Goal: Task Accomplishment & Management: Use online tool/utility

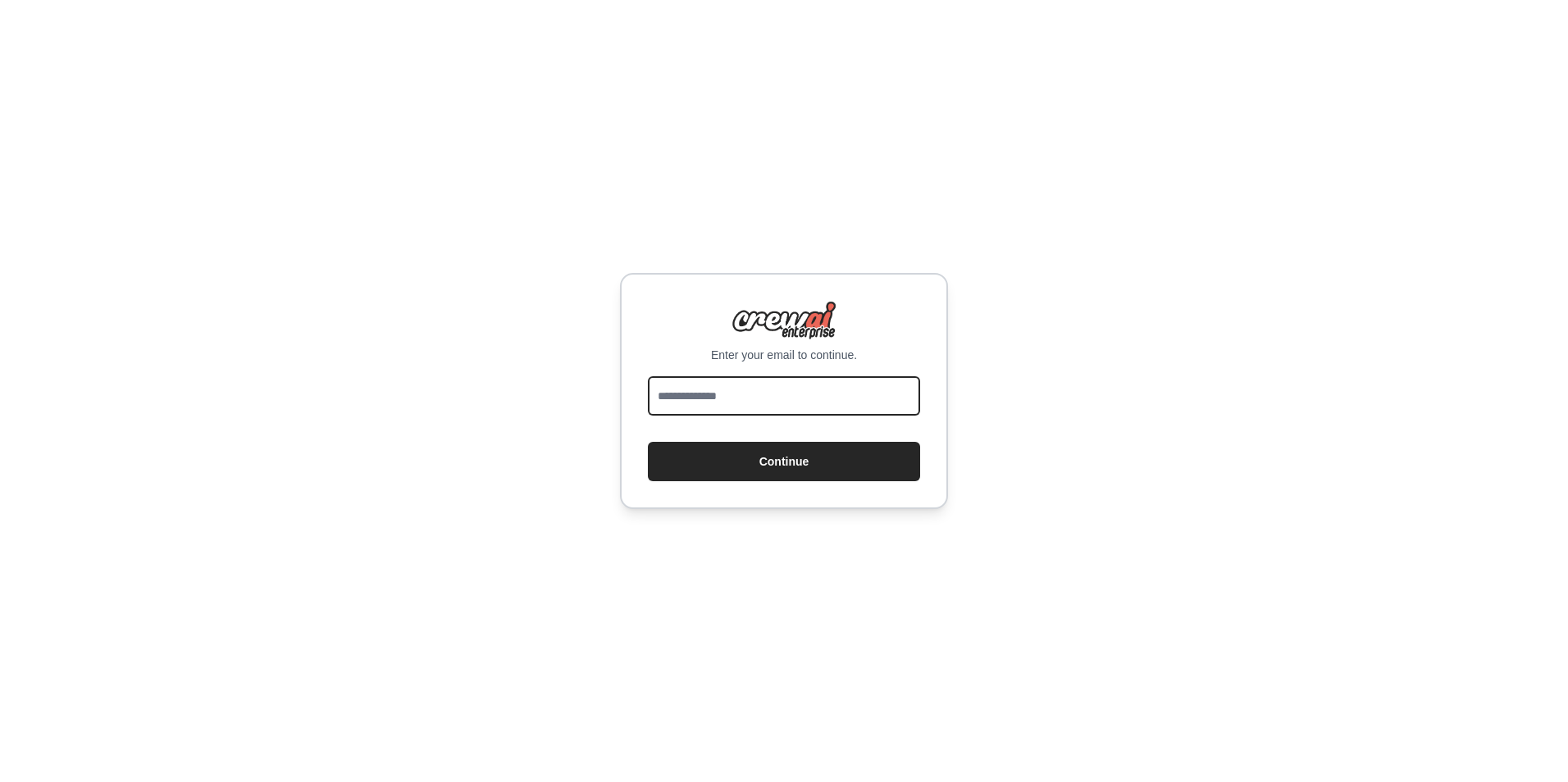
click at [732, 387] on input "email" at bounding box center [783, 396] width 272 height 39
type input "*"
type input "**********"
click at [648, 442] on button "Continue" at bounding box center [783, 461] width 272 height 39
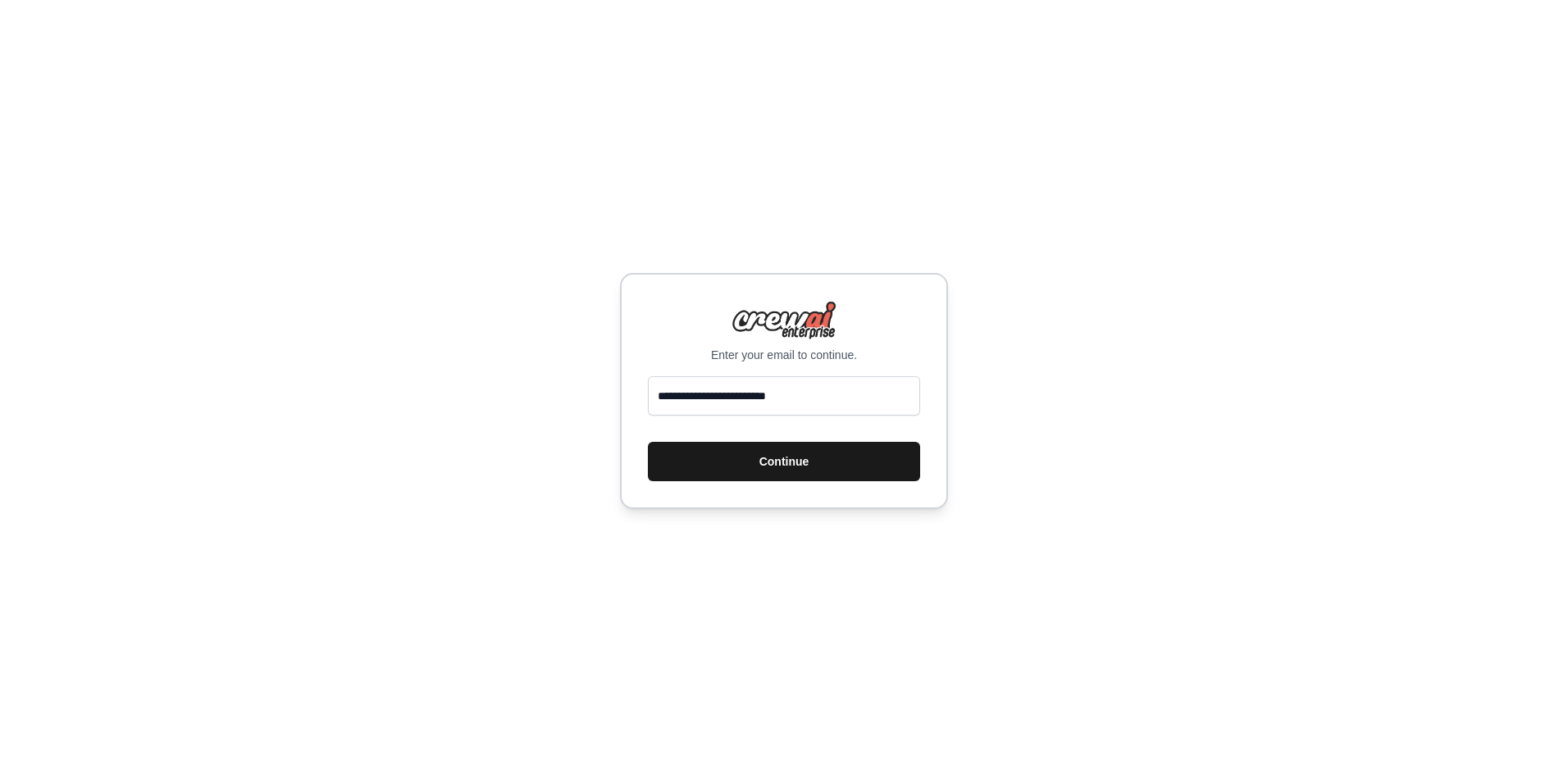
click at [786, 469] on button "Continue" at bounding box center [783, 461] width 272 height 39
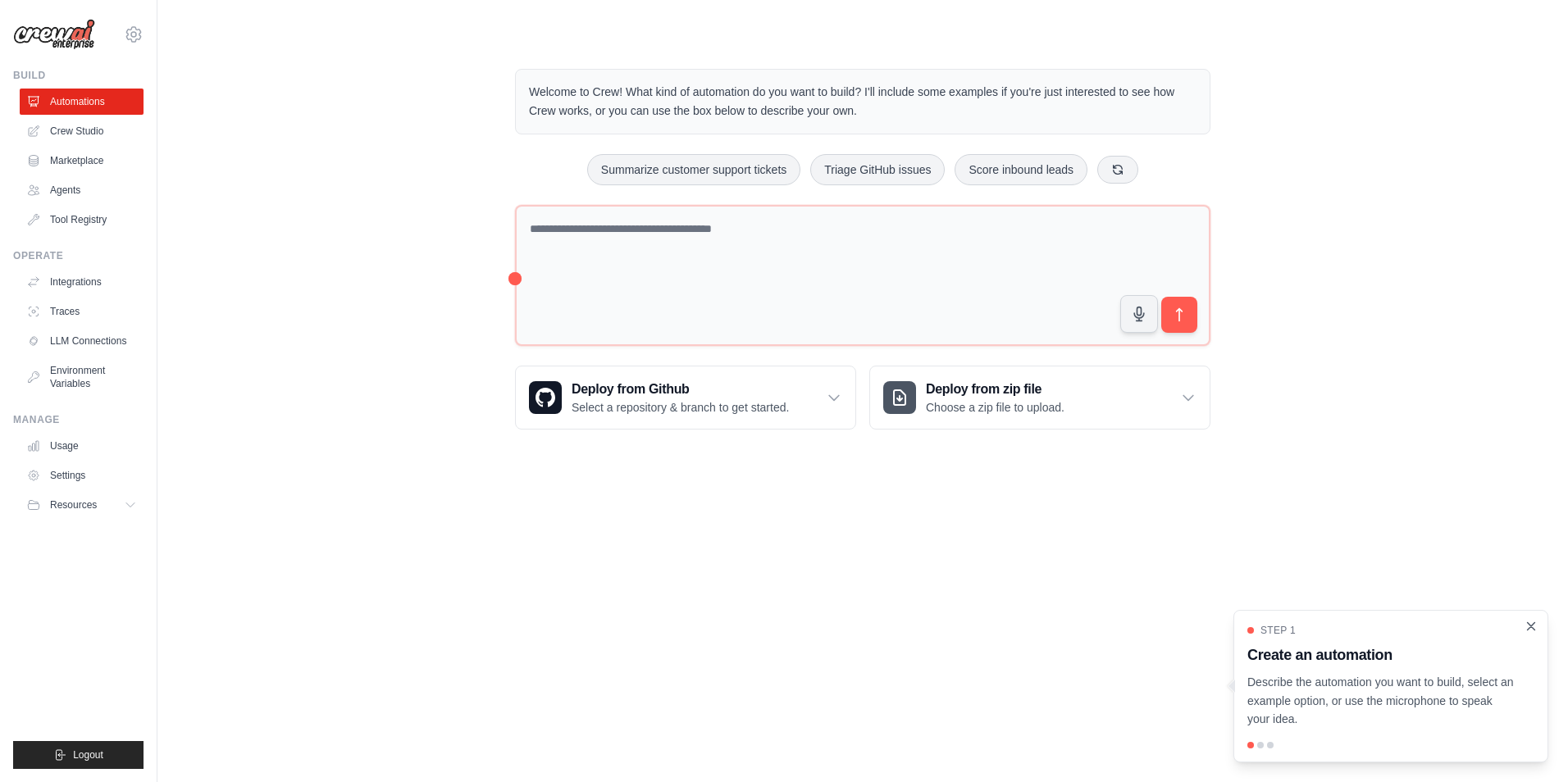
click at [1532, 625] on icon "Close walkthrough" at bounding box center [1531, 626] width 8 height 8
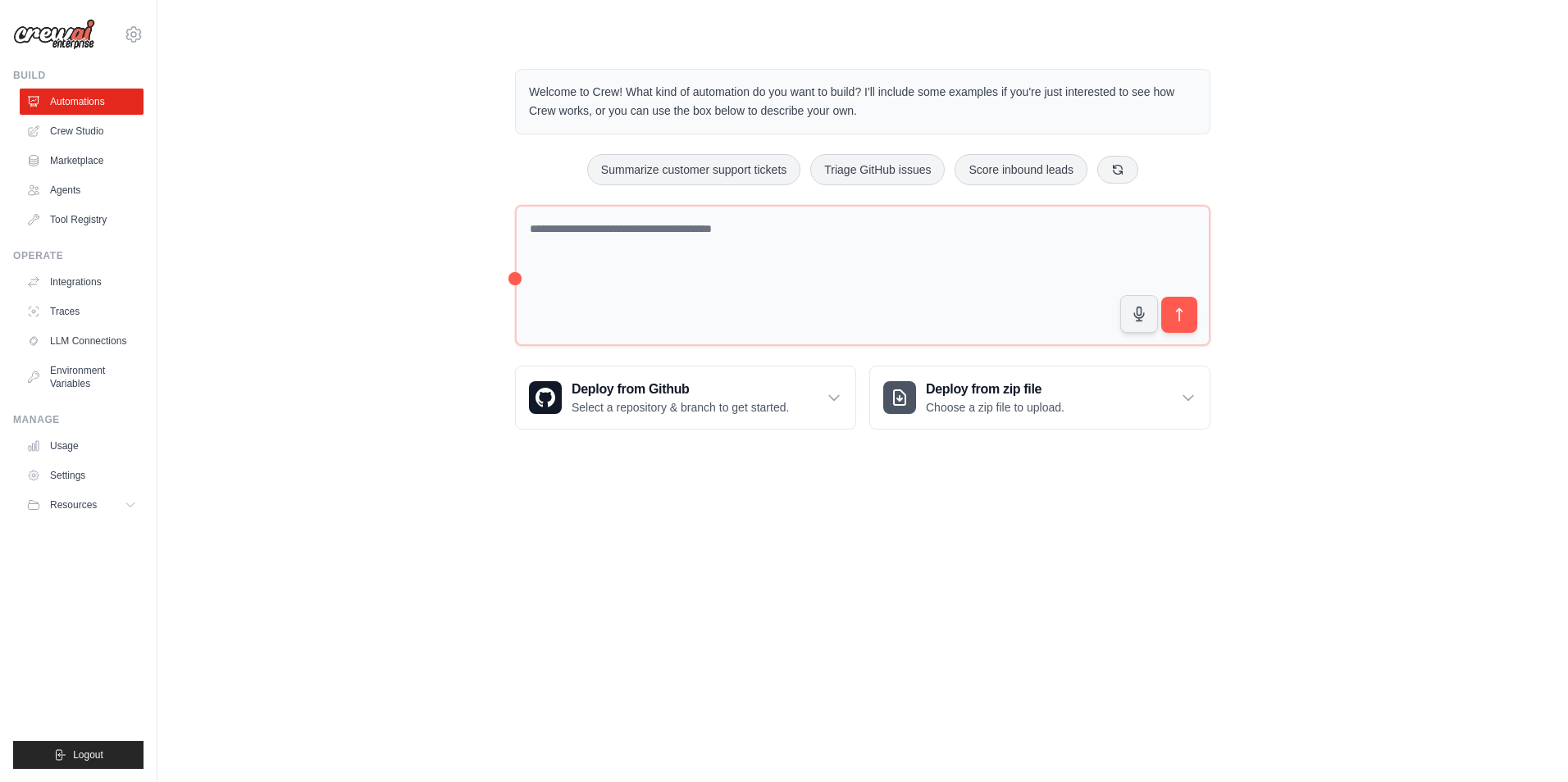
click at [367, 603] on body "[EMAIL_ADDRESS][DOMAIN_NAME] Settings Build Automations Crew Studio" at bounding box center [784, 391] width 1568 height 782
click at [70, 273] on link "Integrations" at bounding box center [83, 281] width 124 height 26
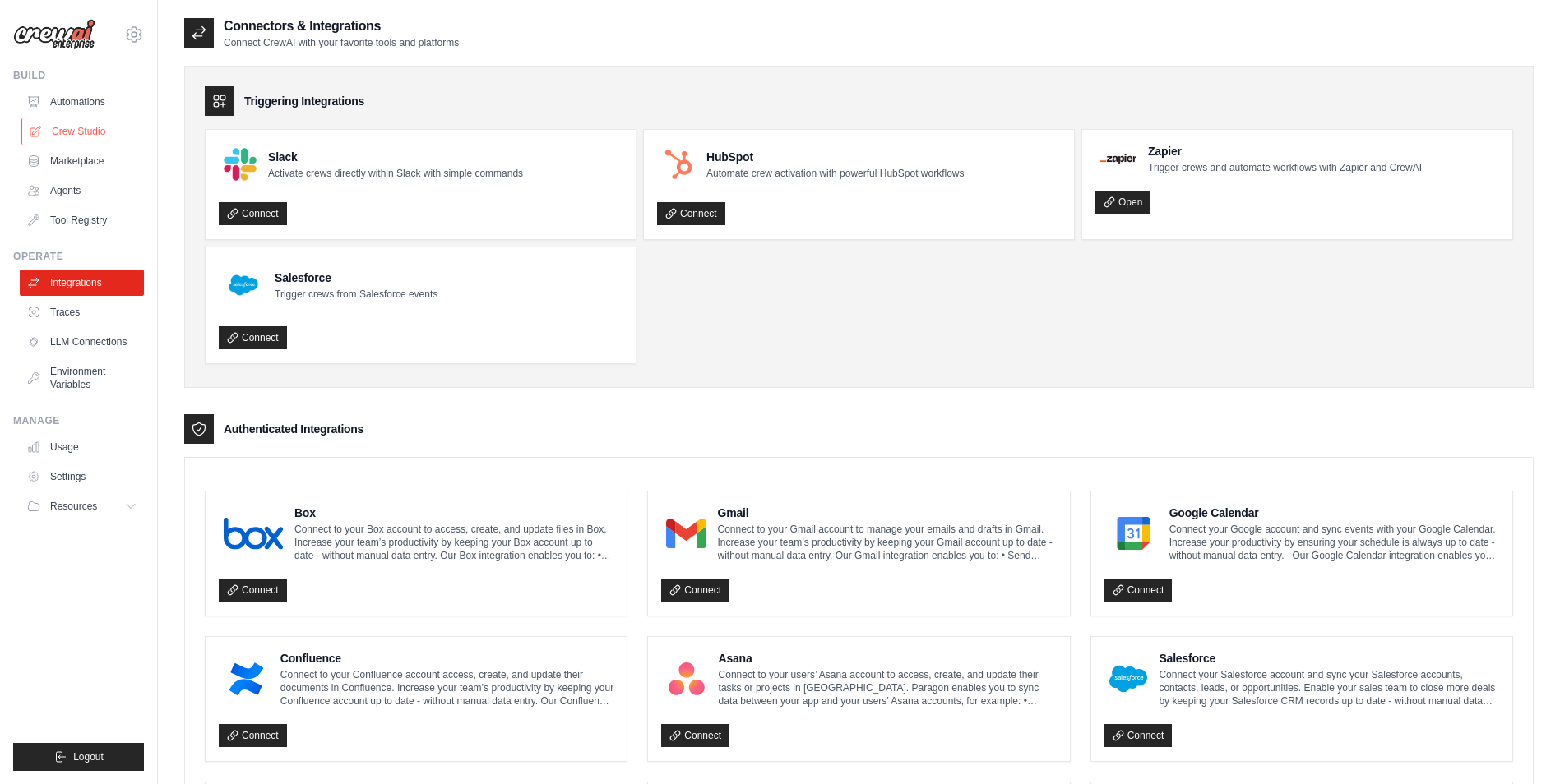
click at [79, 132] on link "Crew Studio" at bounding box center [83, 131] width 124 height 26
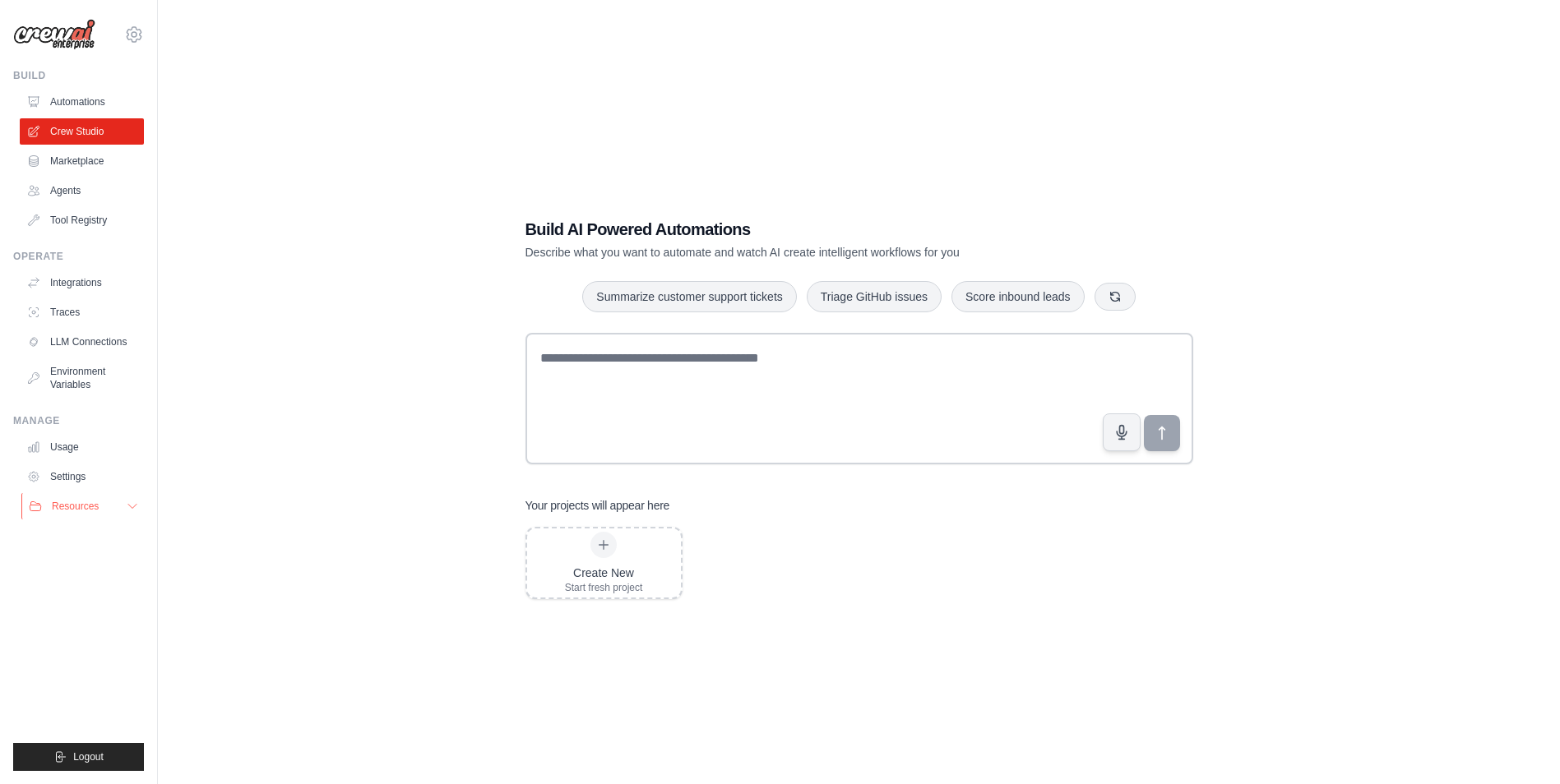
click at [118, 510] on button "Resources" at bounding box center [83, 506] width 124 height 26
click at [104, 533] on span "Documentation" at bounding box center [92, 535] width 66 height 13
click at [66, 192] on link "Agents" at bounding box center [83, 190] width 124 height 26
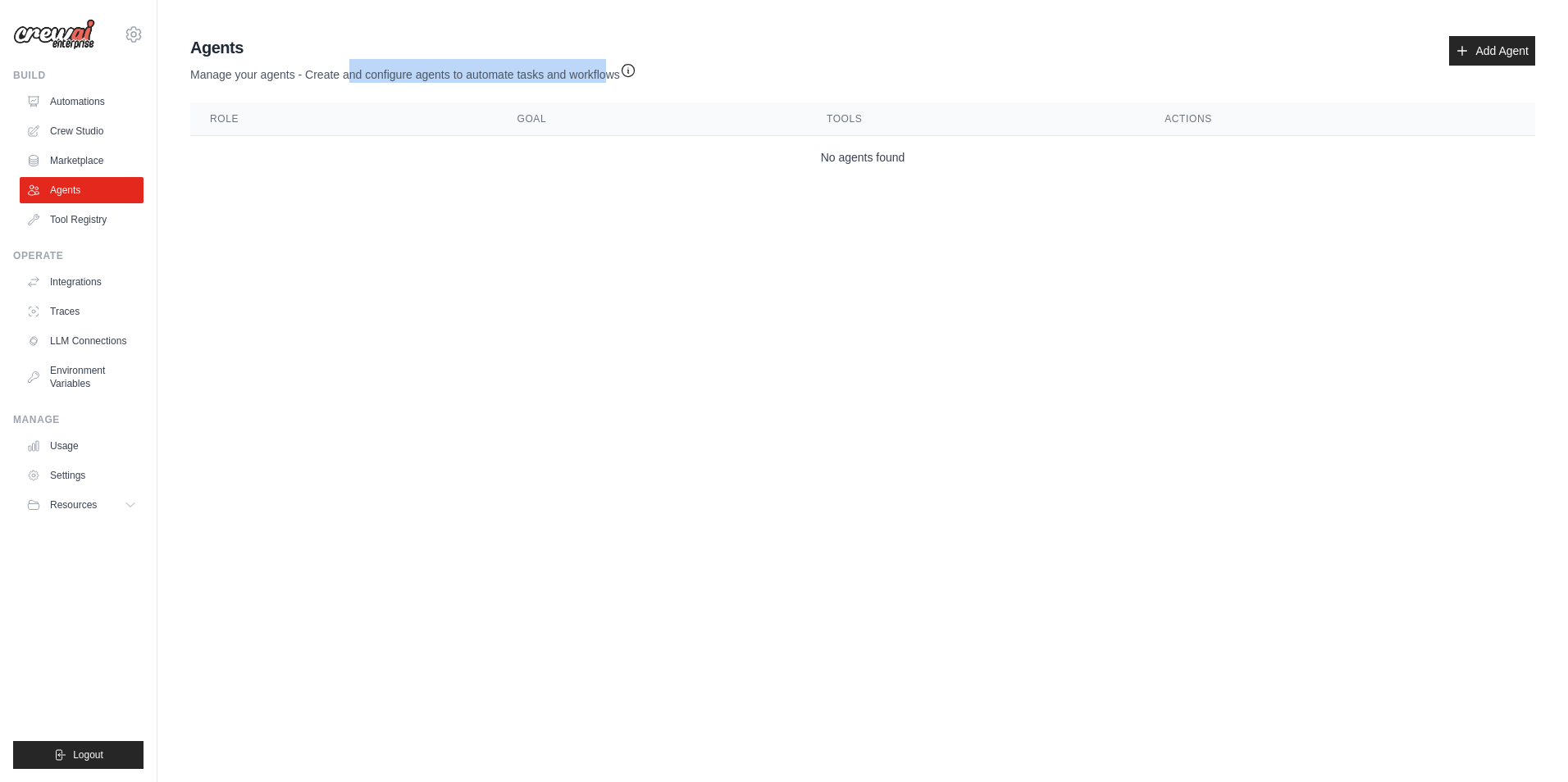
drag, startPoint x: 349, startPoint y: 78, endPoint x: 608, endPoint y: 73, distance: 259.0
click at [608, 73] on p "Manage your agents - Create and configure agents to automate tasks and workflows" at bounding box center [413, 70] width 446 height 24
drag, startPoint x: 608, startPoint y: 73, endPoint x: 820, endPoint y: 42, distance: 214.3
click at [820, 42] on div "Agents Manage your agents - Create and configure agents to automate tasks and w…" at bounding box center [863, 60] width 1345 height 47
click at [58, 120] on link "Crew Studio" at bounding box center [83, 131] width 124 height 26
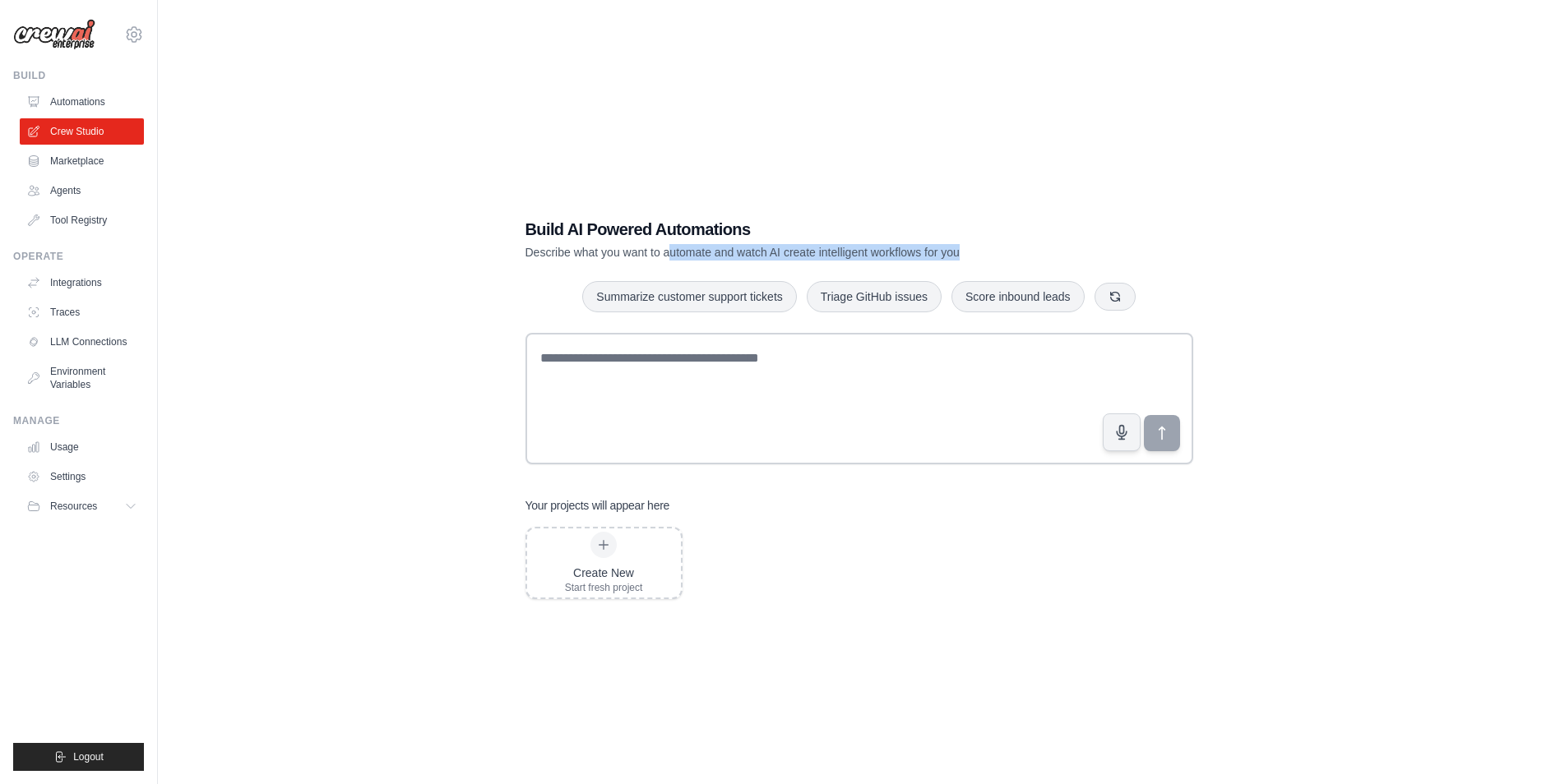
drag, startPoint x: 672, startPoint y: 254, endPoint x: 1002, endPoint y: 252, distance: 330.0
click at [1002, 252] on p "Describe what you want to automate and watch AI create intelligent workflows fo…" at bounding box center [802, 251] width 553 height 16
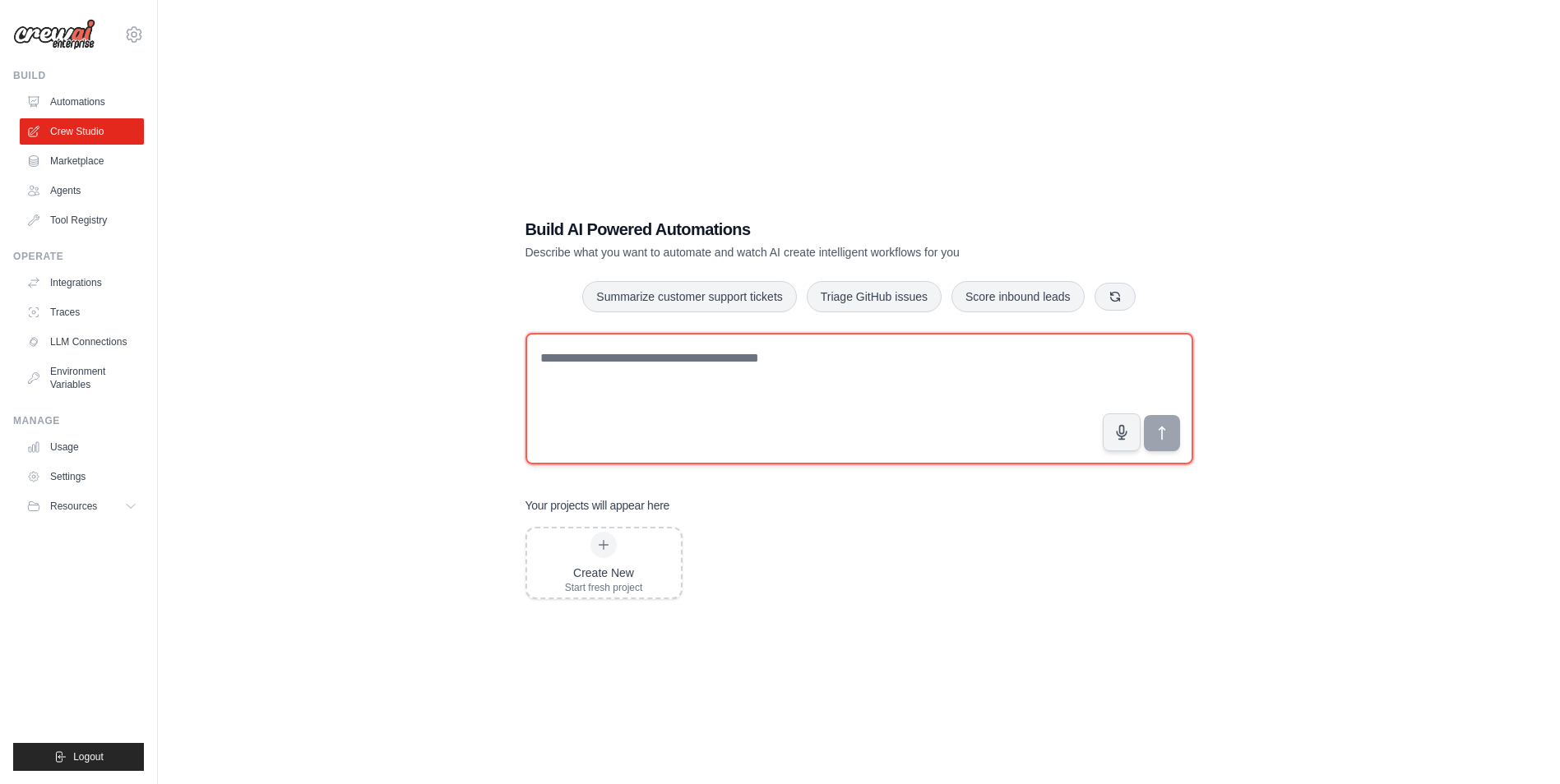
click at [782, 375] on textarea at bounding box center [859, 399] width 668 height 132
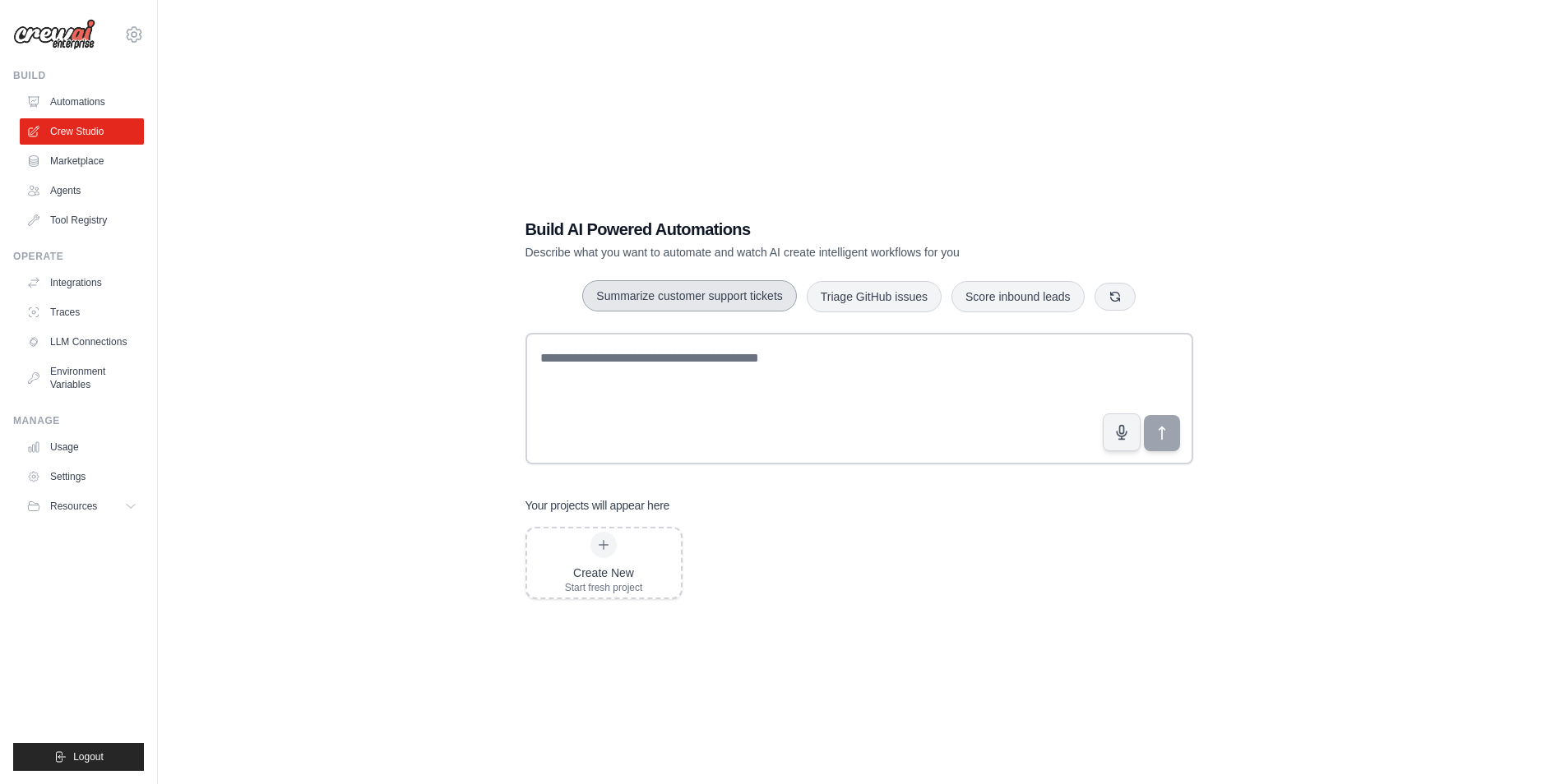
click at [692, 296] on button "Summarize customer support tickets" at bounding box center [689, 296] width 214 height 31
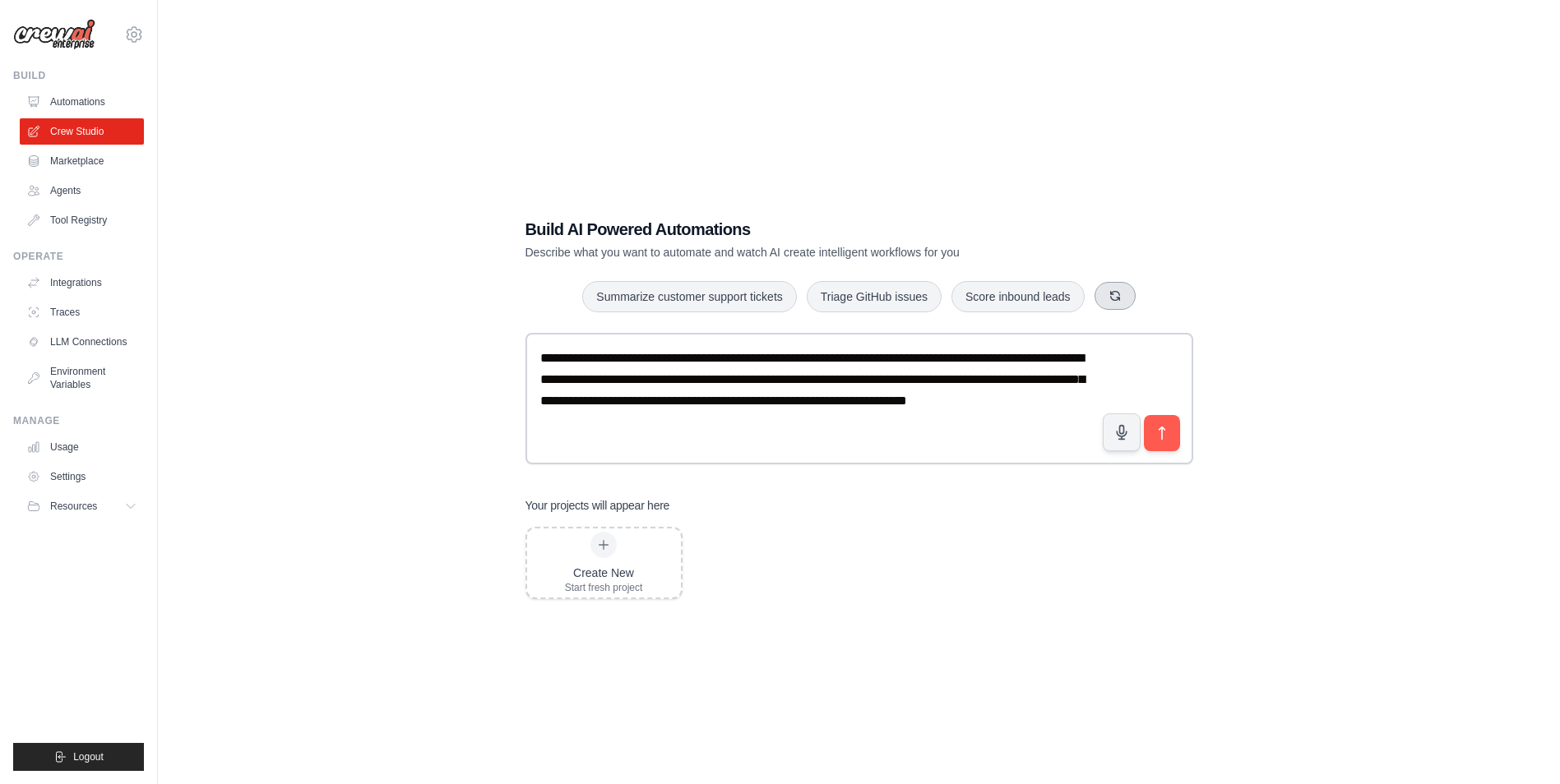
click at [1113, 295] on icon "button" at bounding box center [1114, 296] width 9 height 9
click at [667, 386] on textarea "**********" at bounding box center [859, 399] width 668 height 132
type textarea "**********"
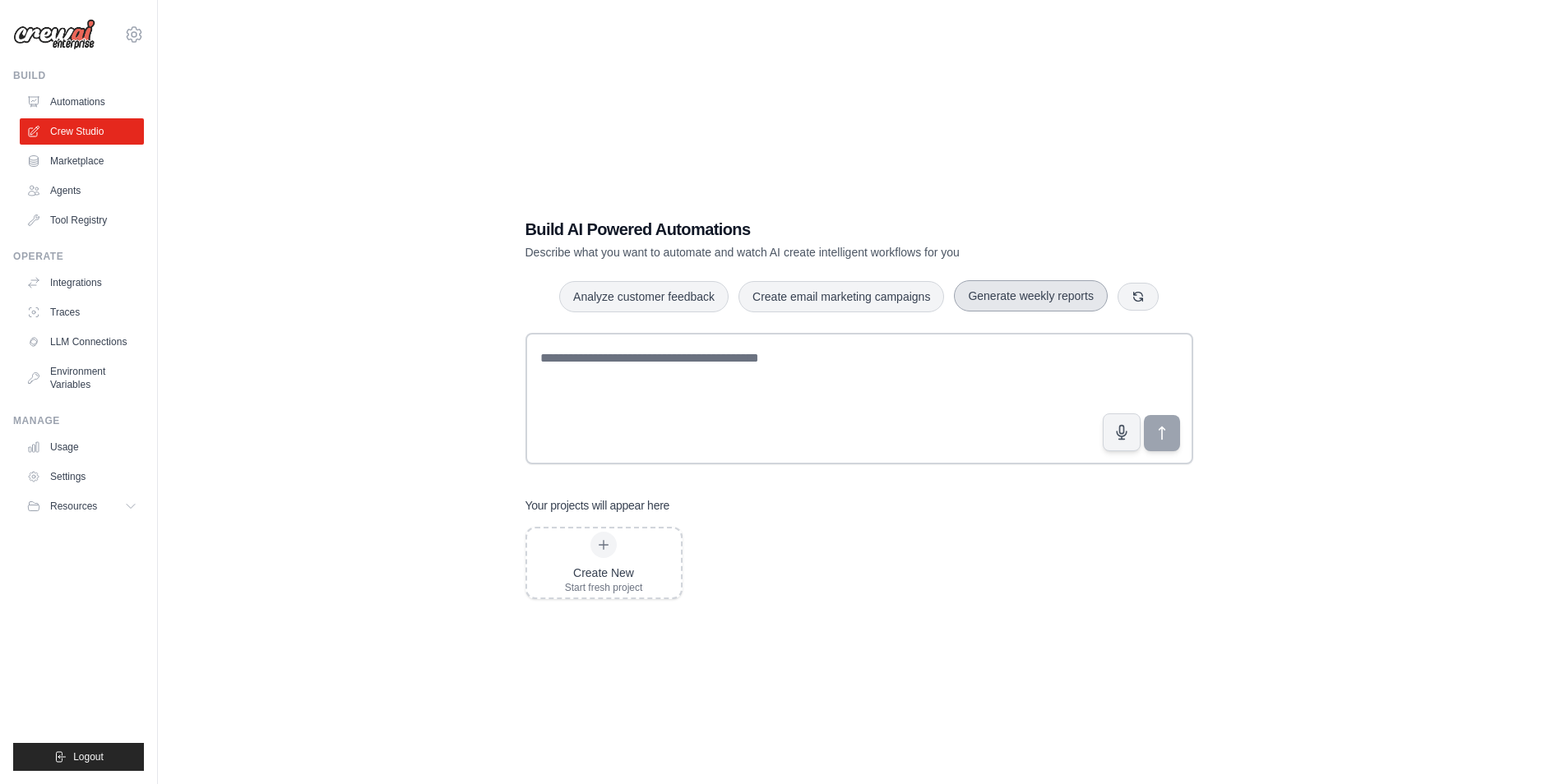
click at [1036, 295] on button "Generate weekly reports" at bounding box center [1031, 296] width 154 height 31
click at [604, 545] on icon at bounding box center [603, 545] width 9 height 9
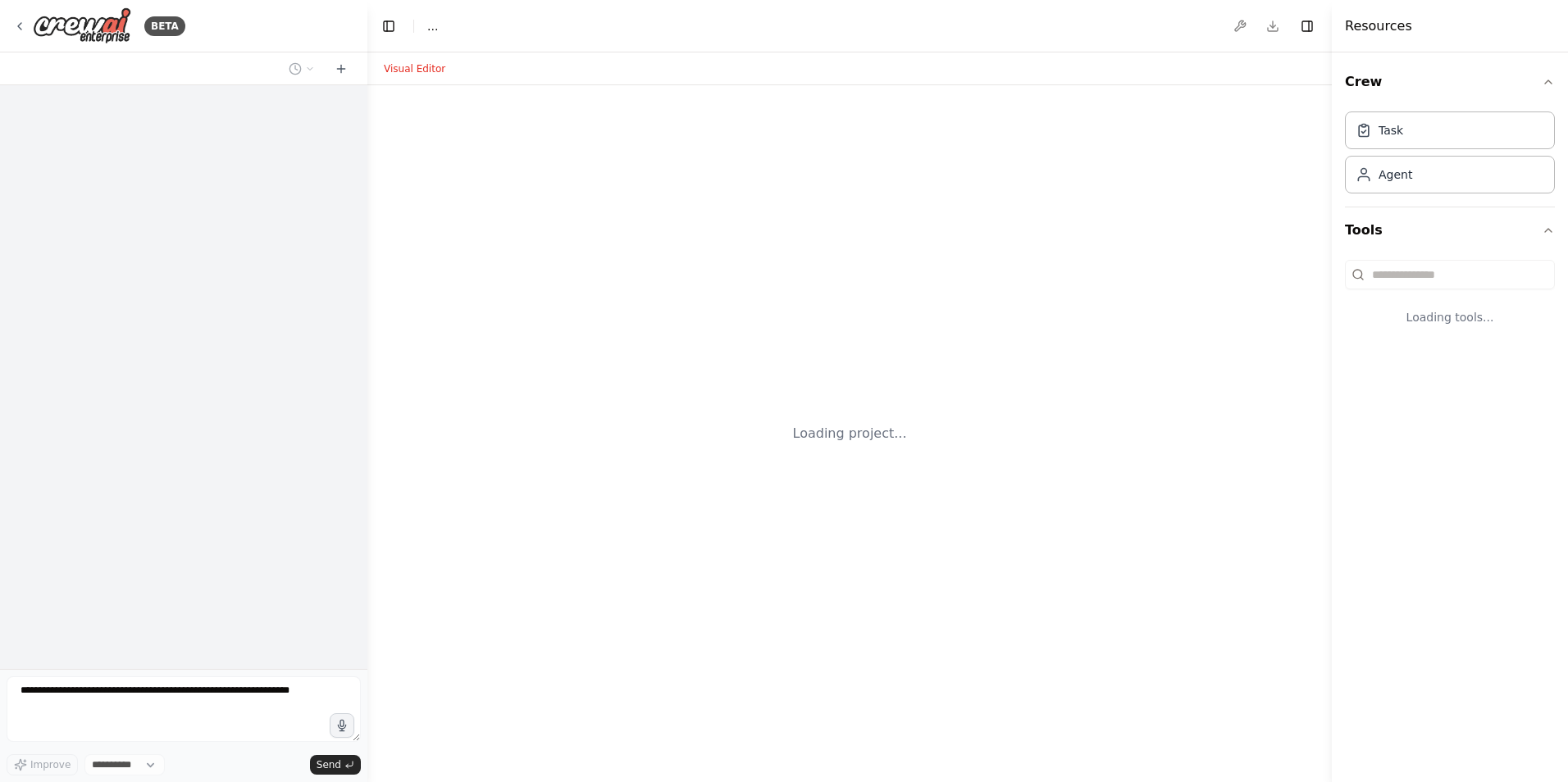
select select "****"
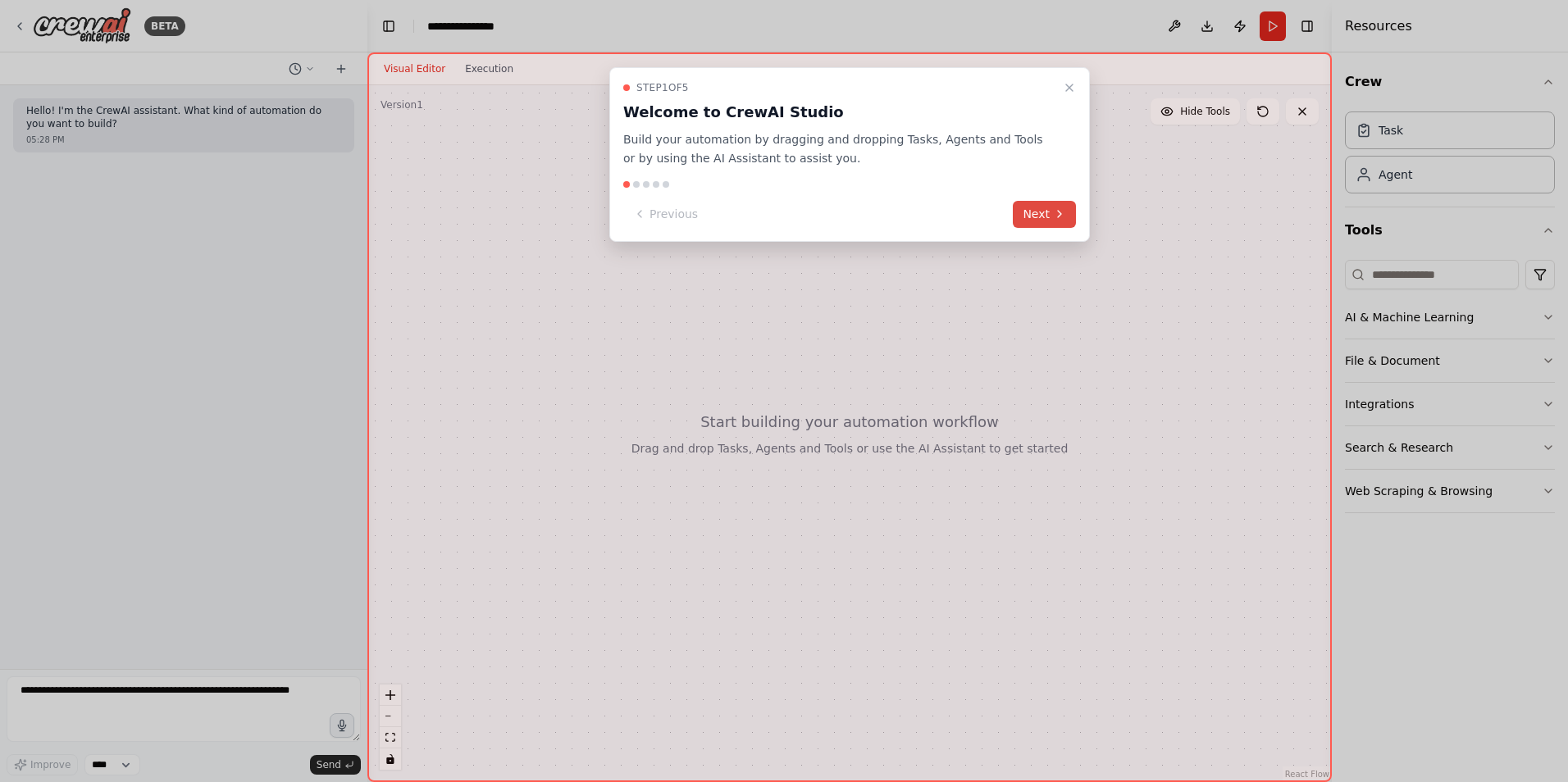
click at [1052, 216] on button "Next" at bounding box center [1044, 214] width 63 height 27
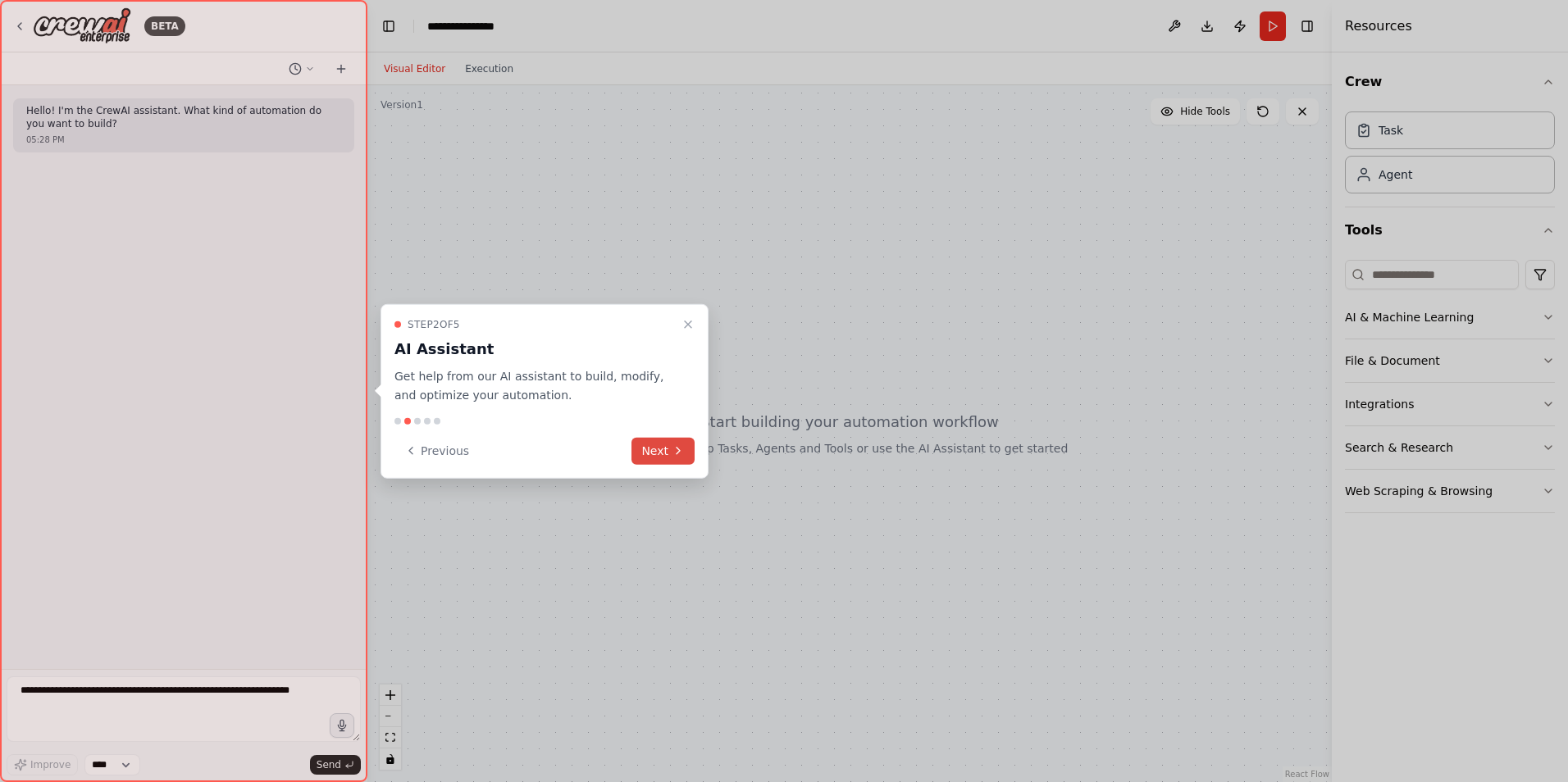
click at [661, 447] on button "Next" at bounding box center [663, 451] width 63 height 27
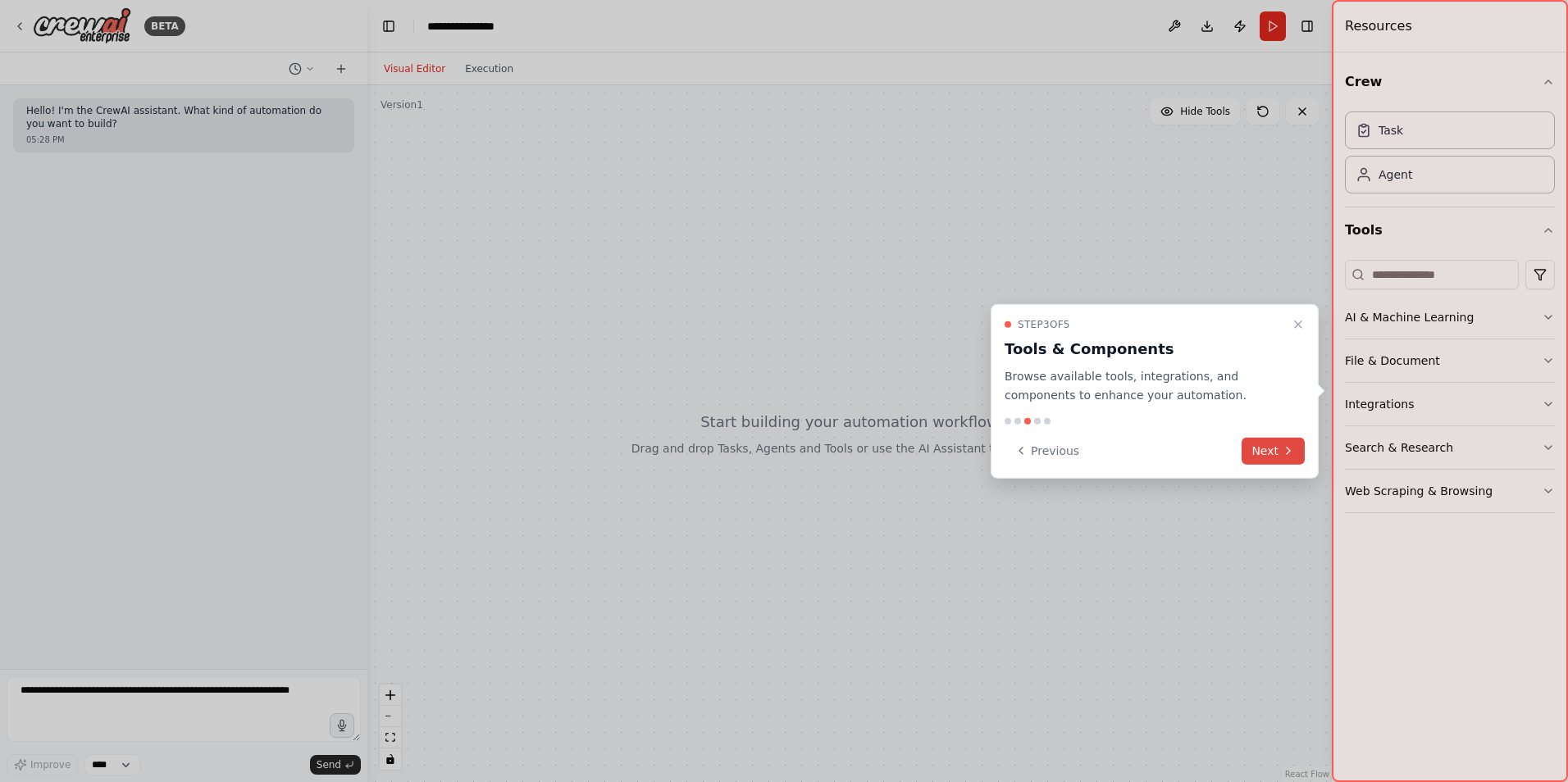
click at [1279, 446] on button "Next" at bounding box center [1273, 451] width 63 height 27
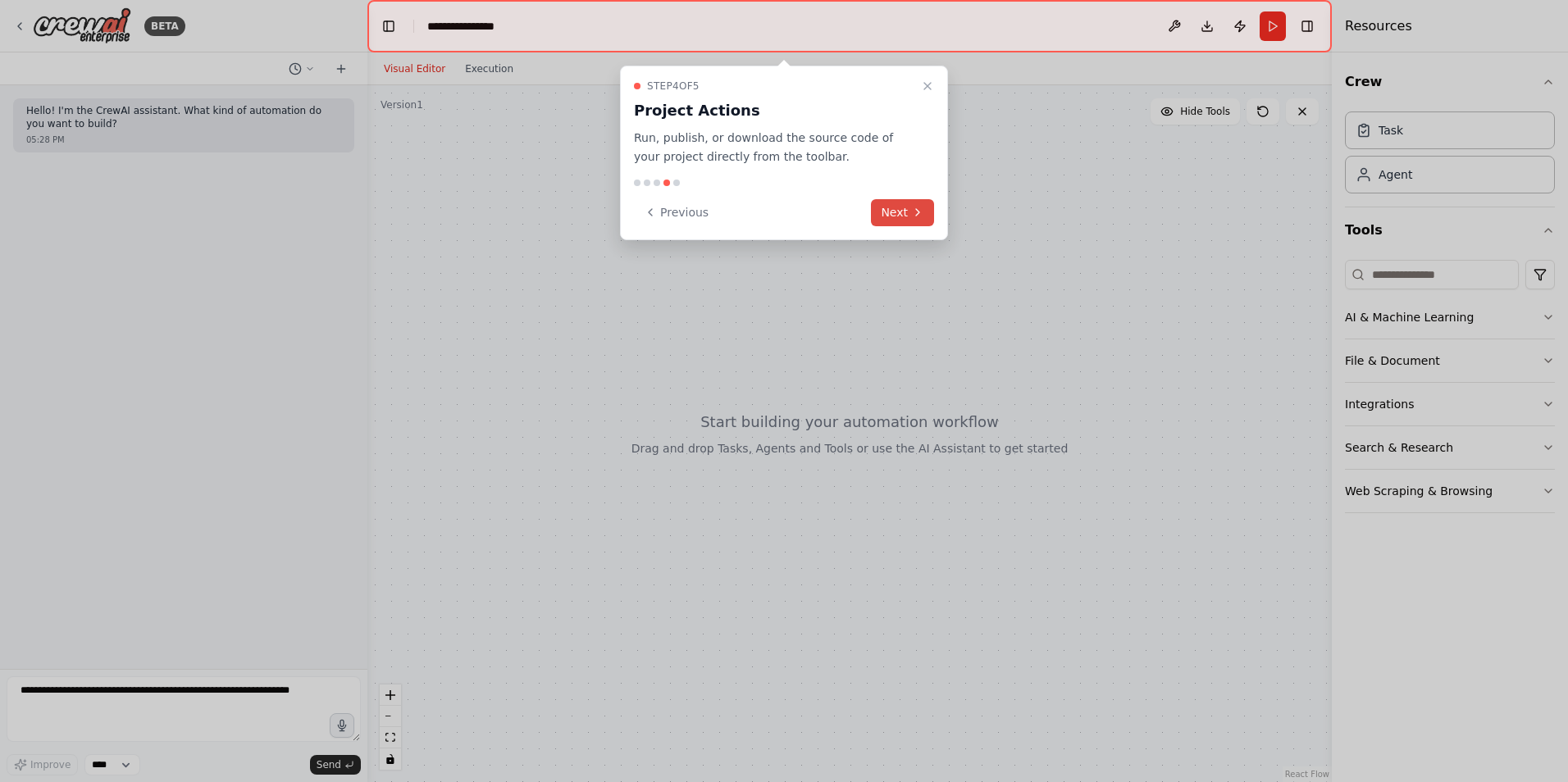
click at [910, 205] on button "Next" at bounding box center [902, 212] width 63 height 27
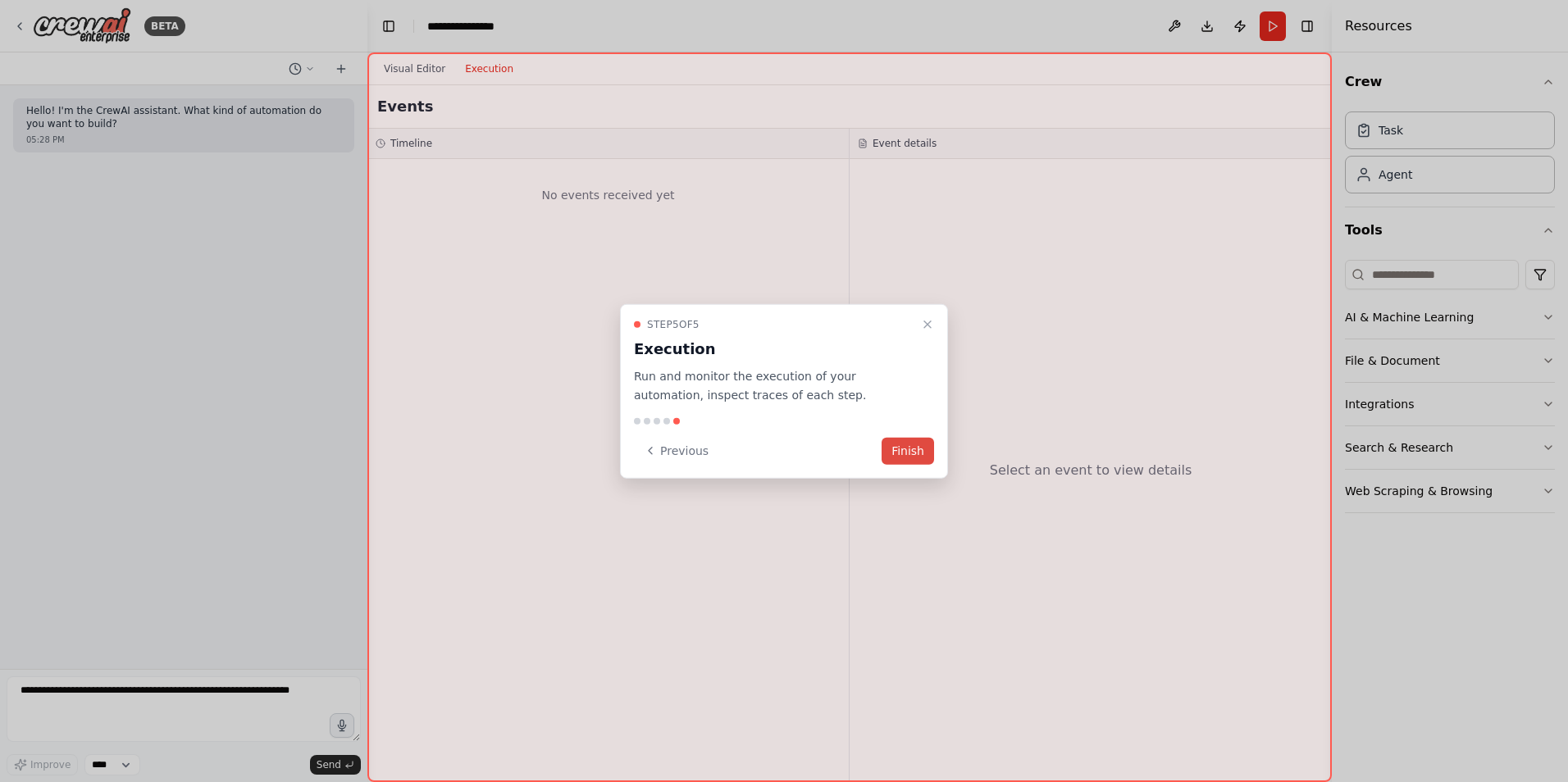
click at [919, 459] on button "Finish" at bounding box center [907, 451] width 53 height 27
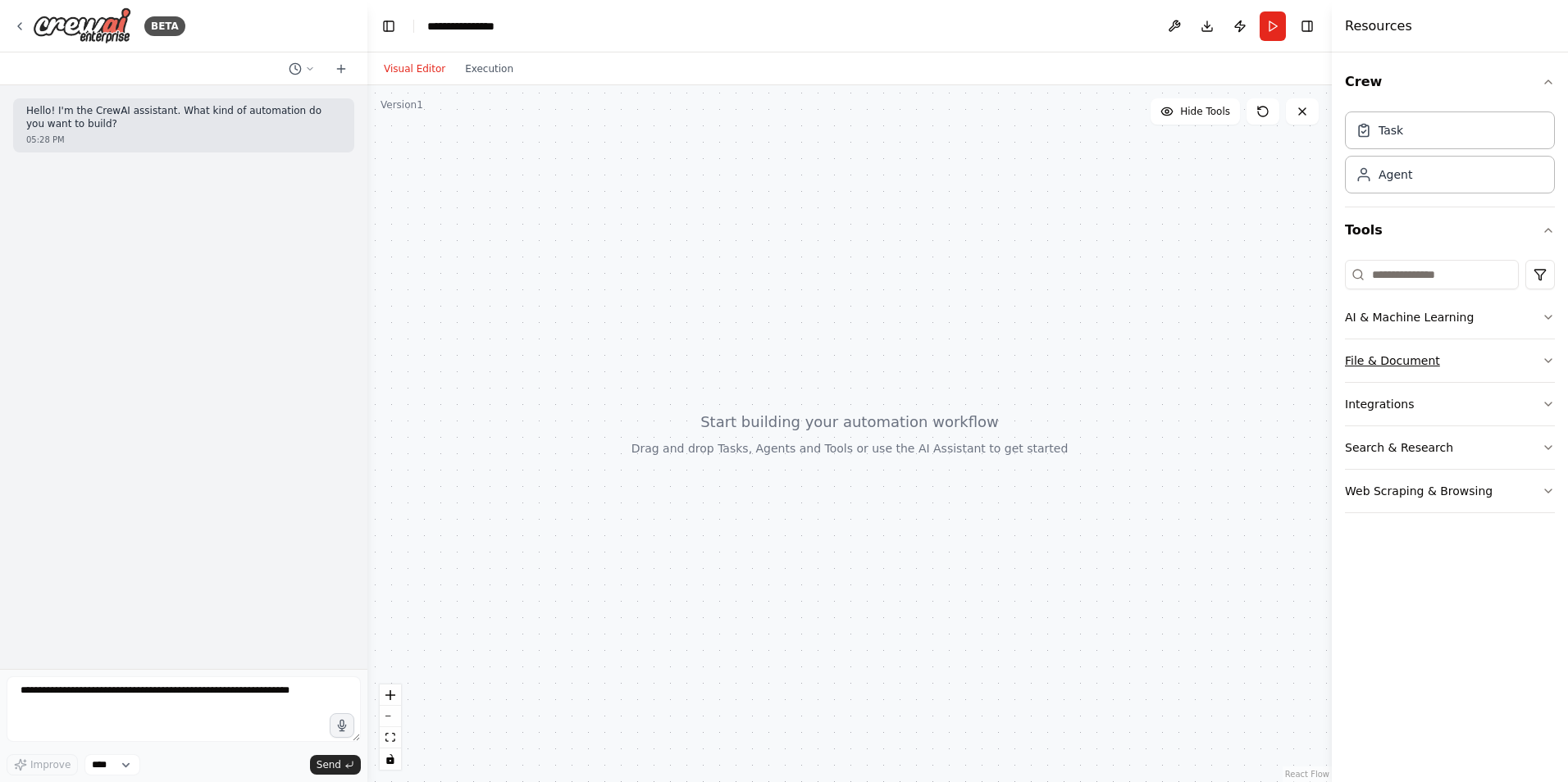
click at [1545, 359] on icon "button" at bounding box center [1548, 360] width 7 height 3
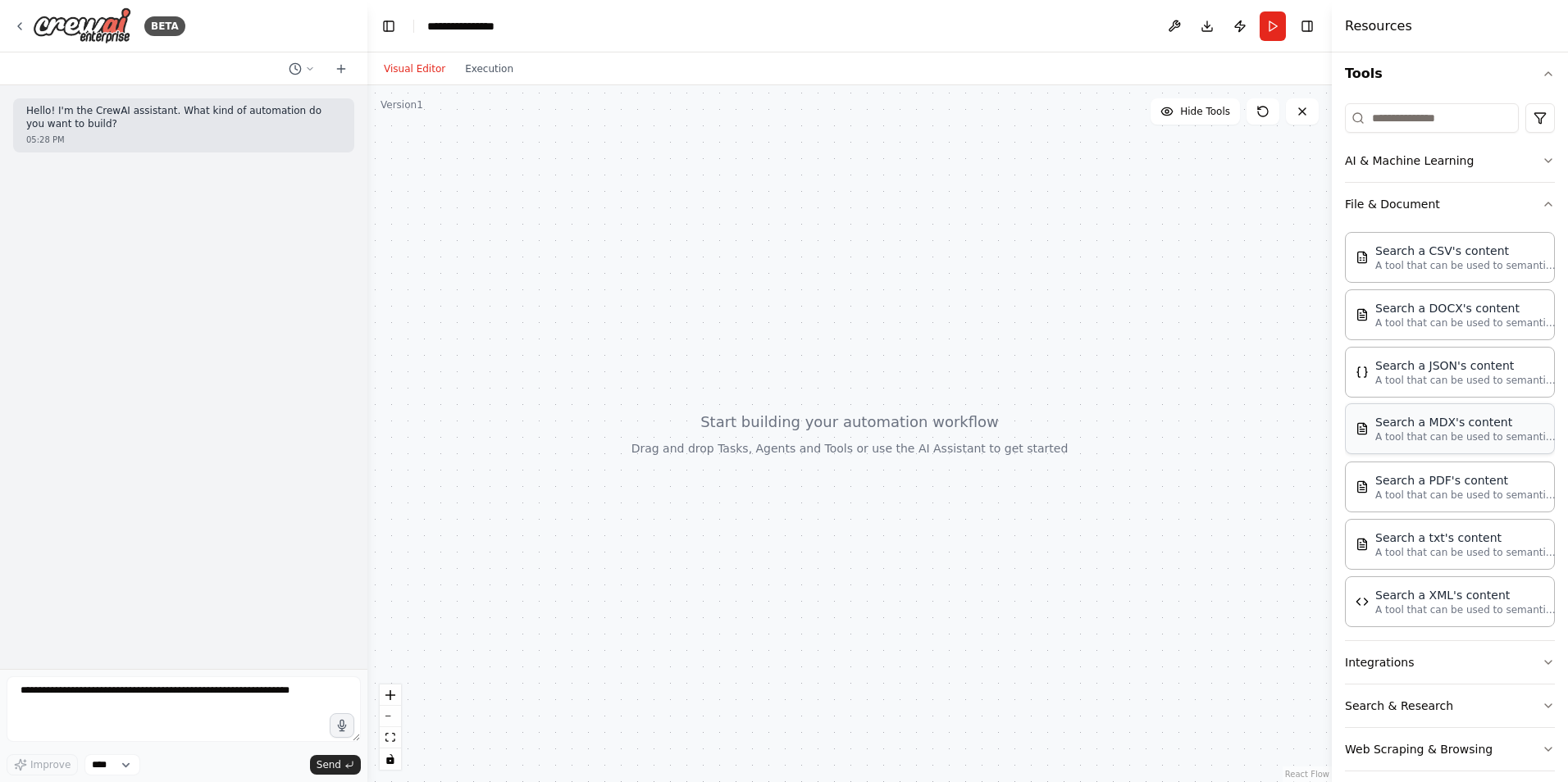
scroll to position [164, 0]
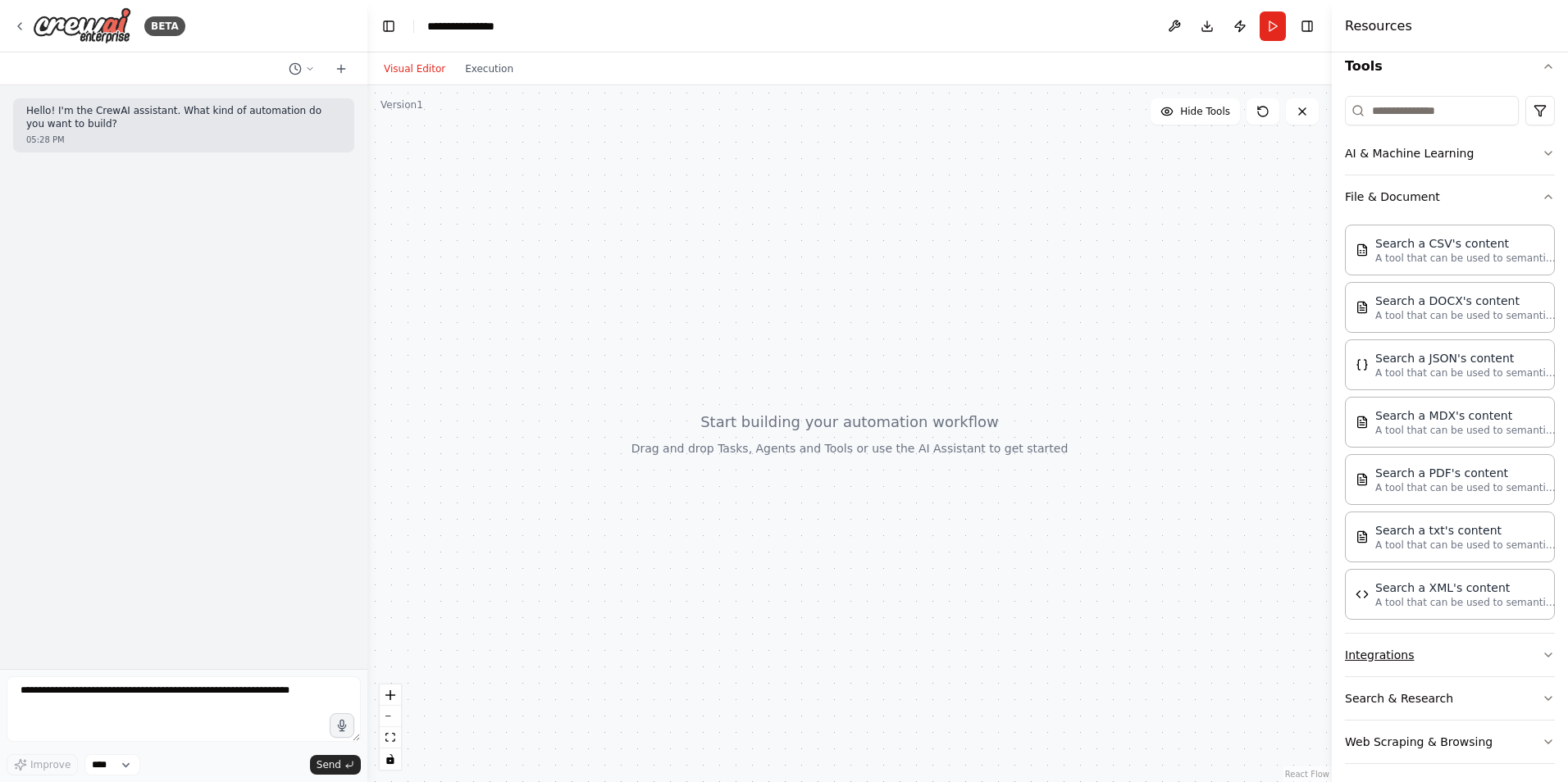
drag, startPoint x: 1453, startPoint y: 655, endPoint x: 1514, endPoint y: 648, distance: 61.4
click at [1466, 652] on button "Integrations" at bounding box center [1450, 655] width 209 height 42
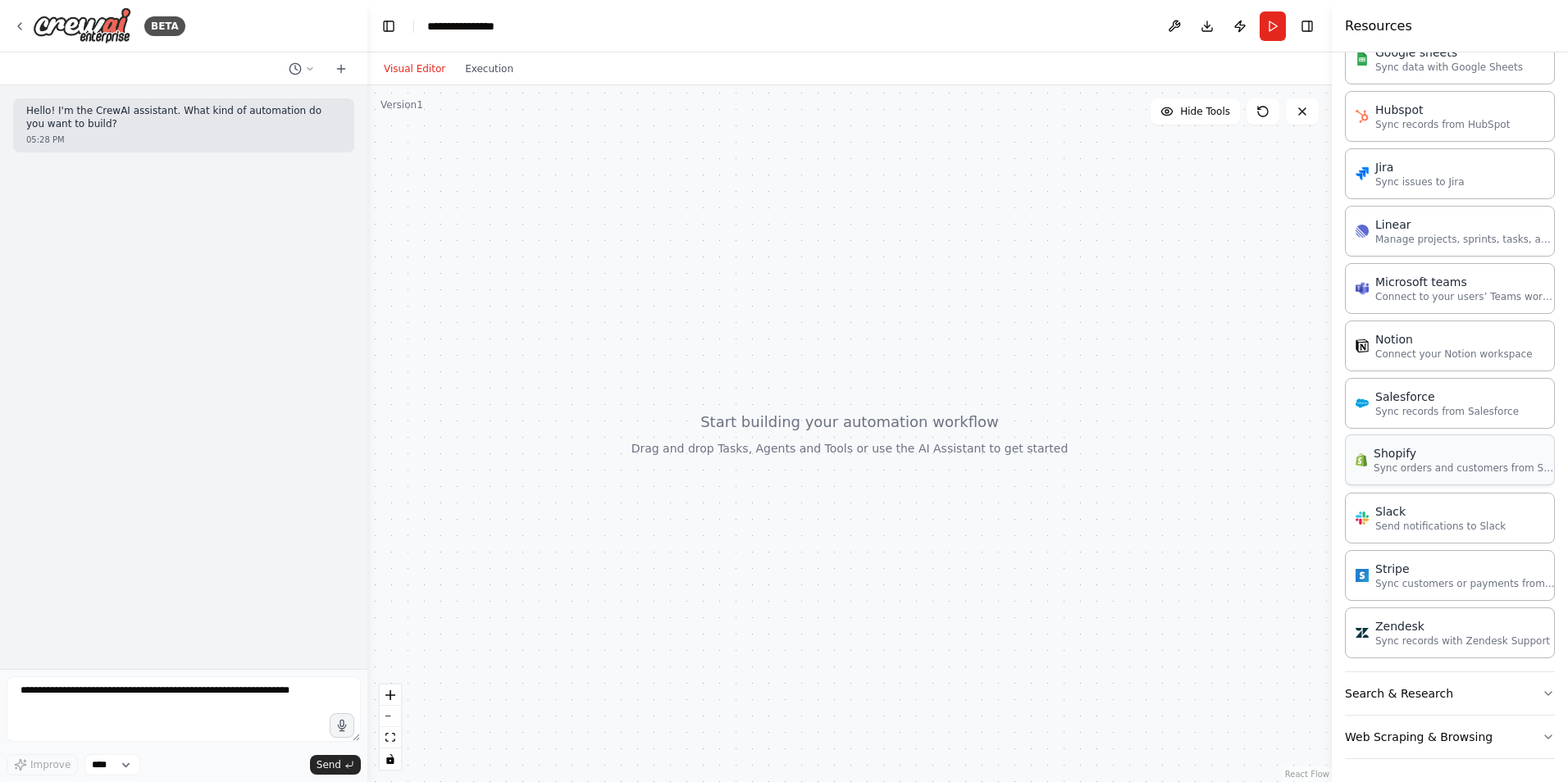
scroll to position [1276, 0]
click at [1542, 687] on icon "button" at bounding box center [1549, 691] width 13 height 13
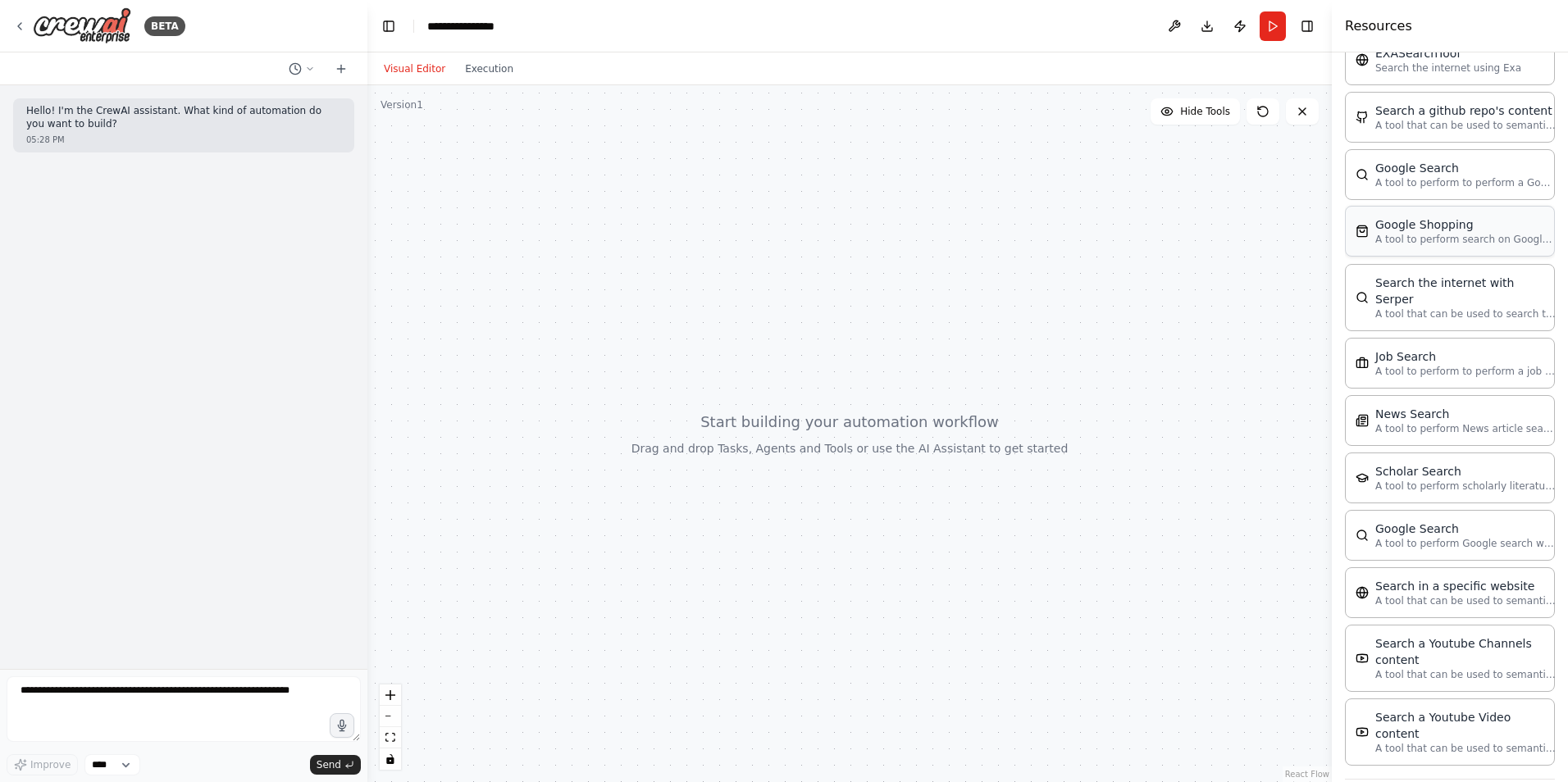
scroll to position [2109, 0]
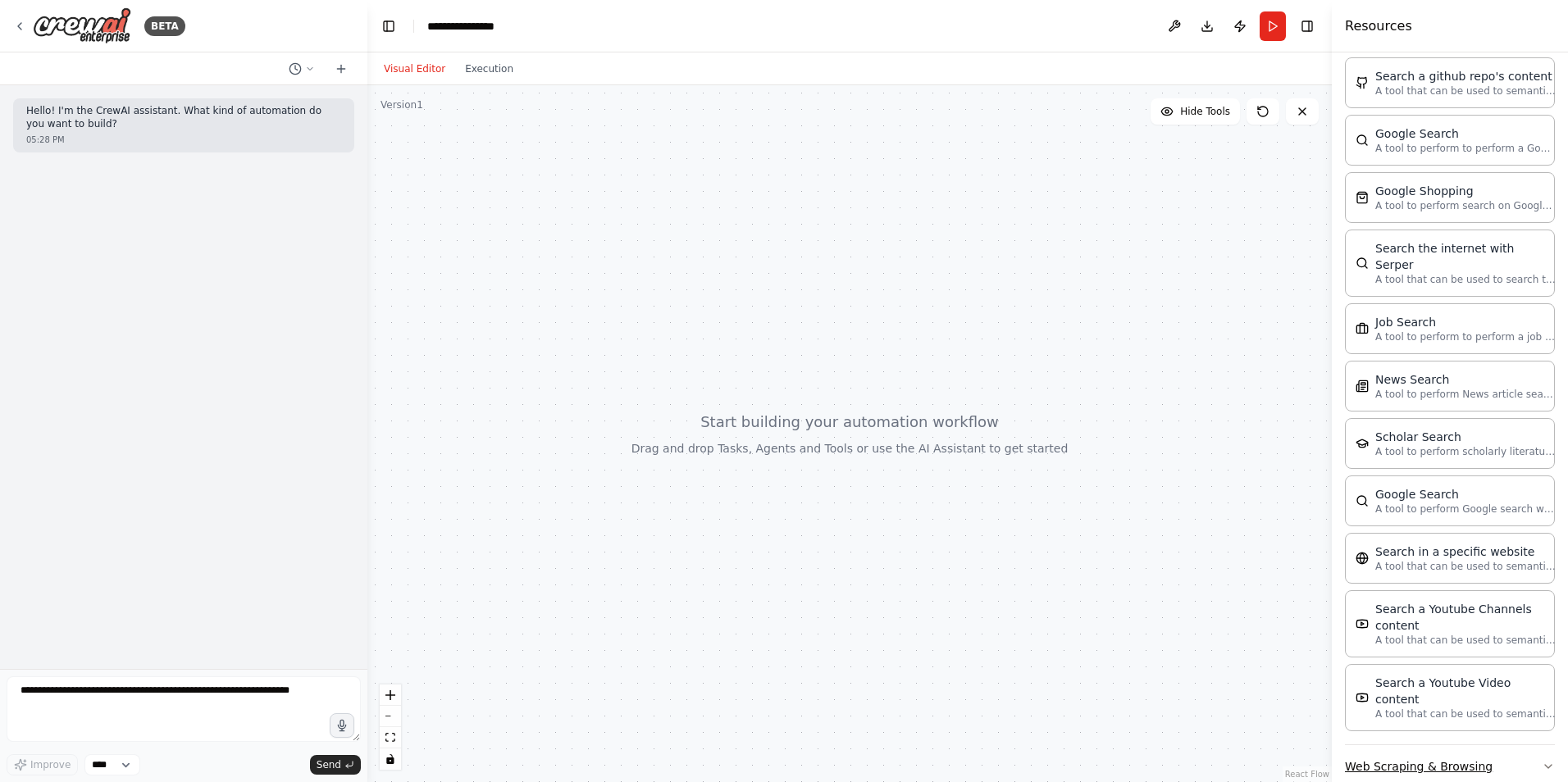
click at [1529, 745] on button "Web Scraping & Browsing" at bounding box center [1450, 767] width 209 height 42
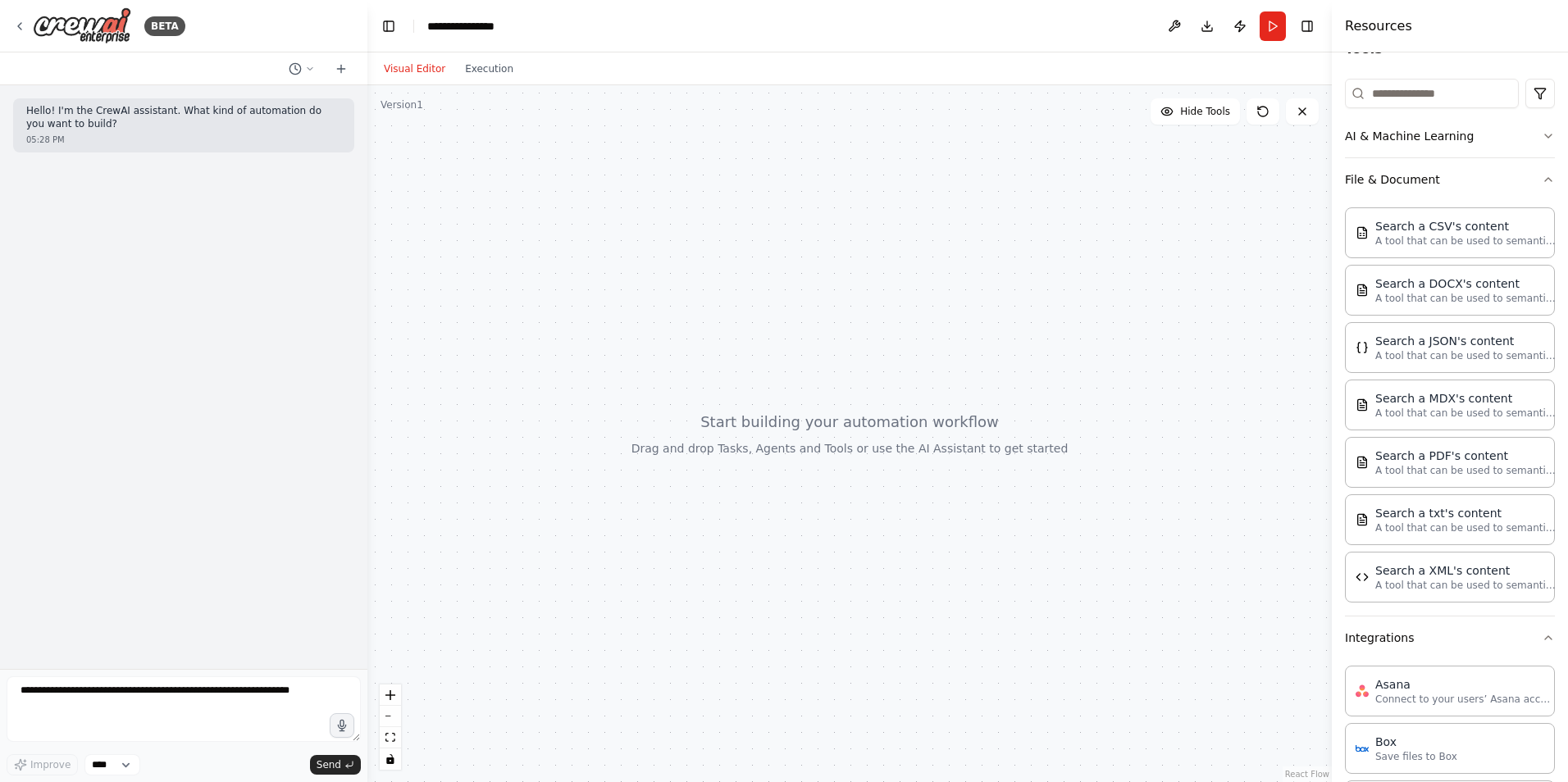
scroll to position [0, 0]
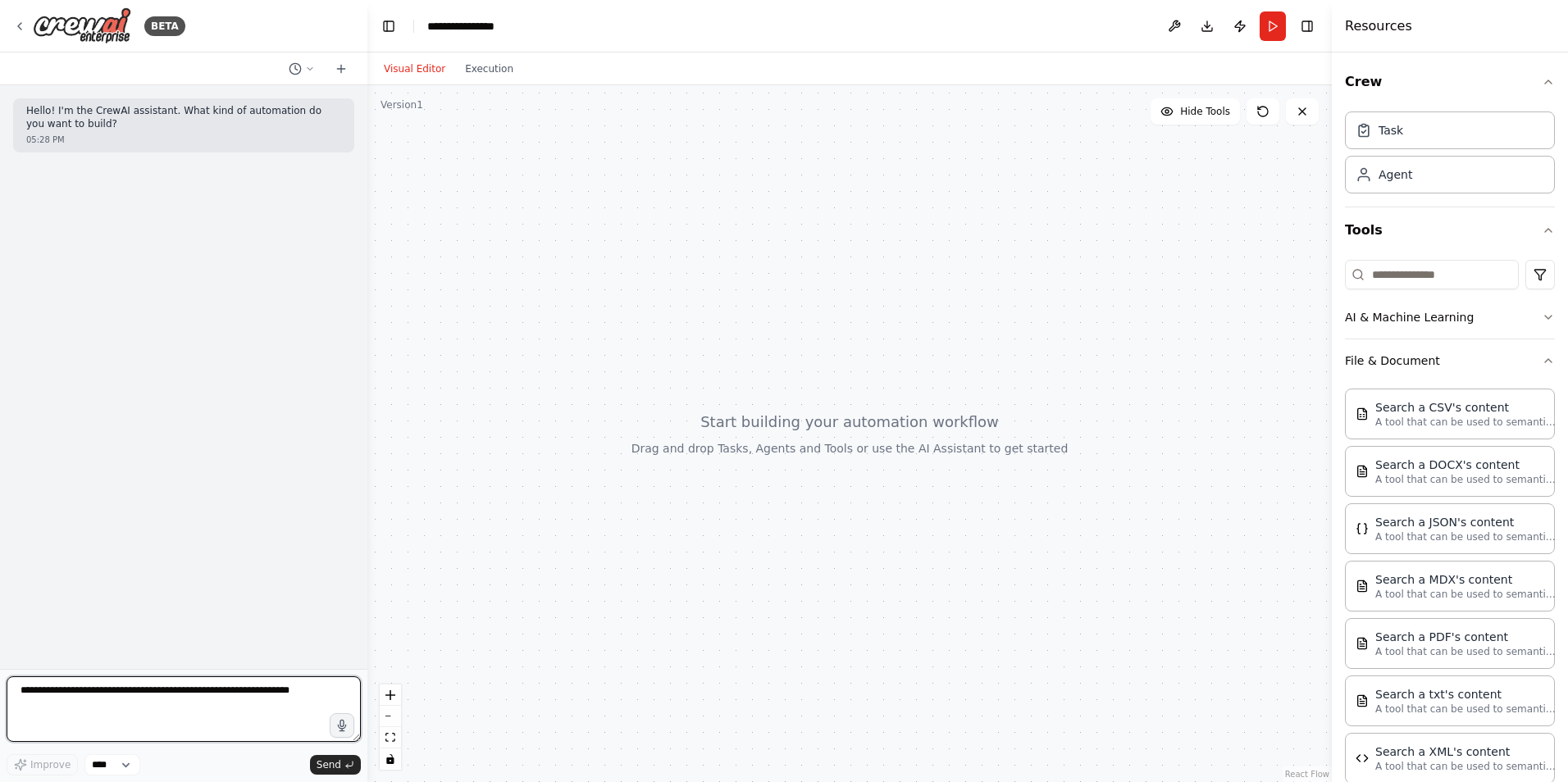
click at [96, 696] on textarea at bounding box center [184, 709] width 355 height 65
